Goal: Transaction & Acquisition: Subscribe to service/newsletter

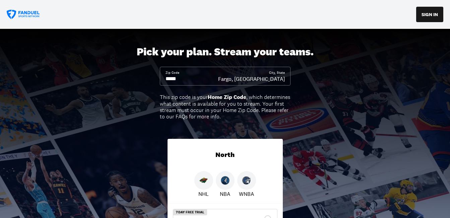
click at [182, 80] on input at bounding box center [192, 78] width 53 height 7
click at [179, 78] on input at bounding box center [192, 78] width 53 height 7
click at [183, 78] on input at bounding box center [192, 78] width 53 height 7
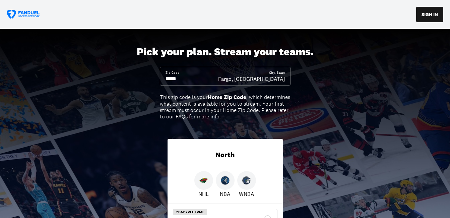
click at [203, 183] on img at bounding box center [203, 180] width 9 height 9
click at [204, 196] on p "NHL" at bounding box center [203, 194] width 10 height 8
click at [202, 181] on img at bounding box center [203, 180] width 9 height 9
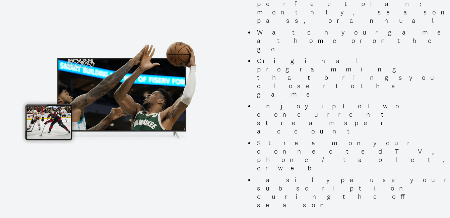
scroll to position [115, 0]
